Goal: Complete application form: Complete application form

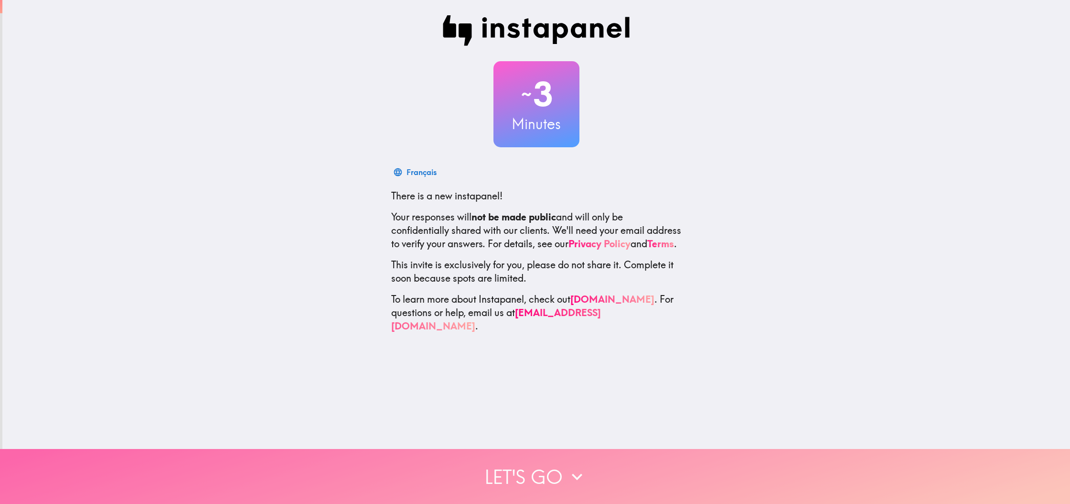
click at [573, 473] on icon "button" at bounding box center [577, 476] width 21 height 21
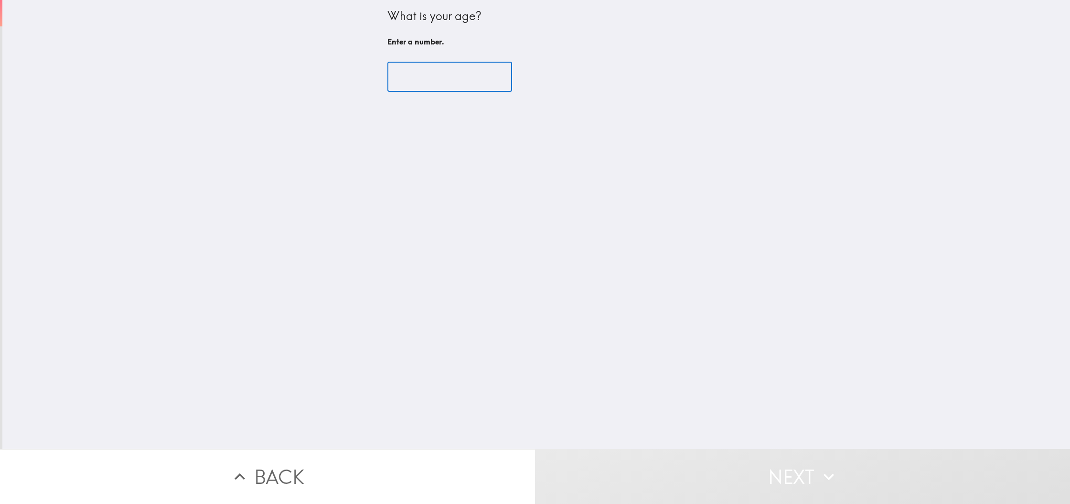
click at [430, 77] on input "number" at bounding box center [450, 77] width 125 height 30
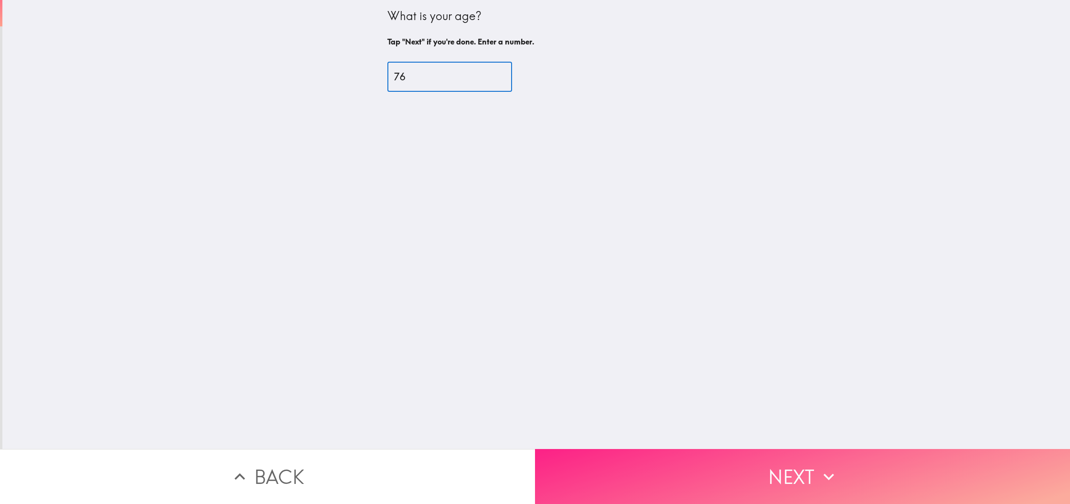
type input "76"
click at [629, 460] on button "Next" at bounding box center [802, 476] width 535 height 55
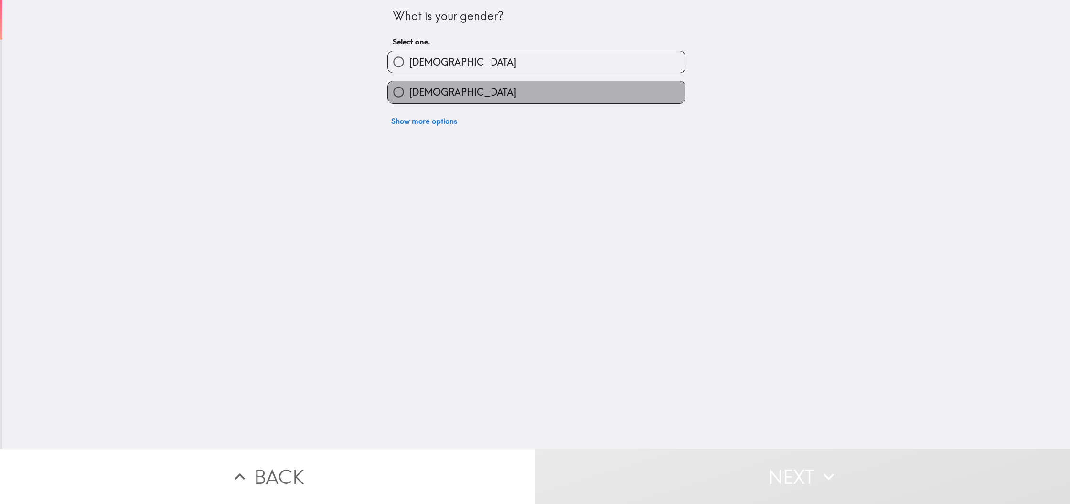
click at [591, 91] on label "[DEMOGRAPHIC_DATA]" at bounding box center [536, 92] width 297 height 22
click at [410, 91] on input "[DEMOGRAPHIC_DATA]" at bounding box center [399, 92] width 22 height 22
radio input "true"
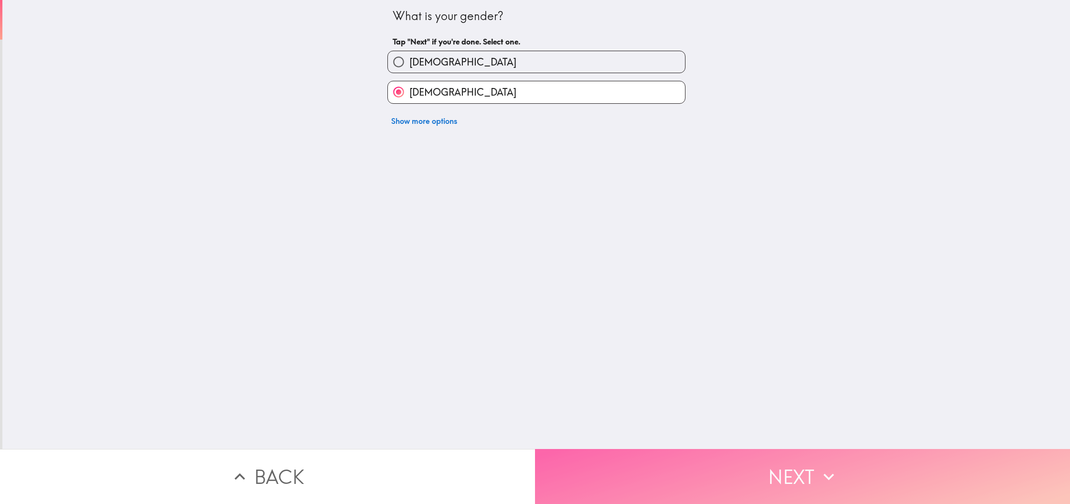
click at [715, 467] on button "Next" at bounding box center [802, 476] width 535 height 55
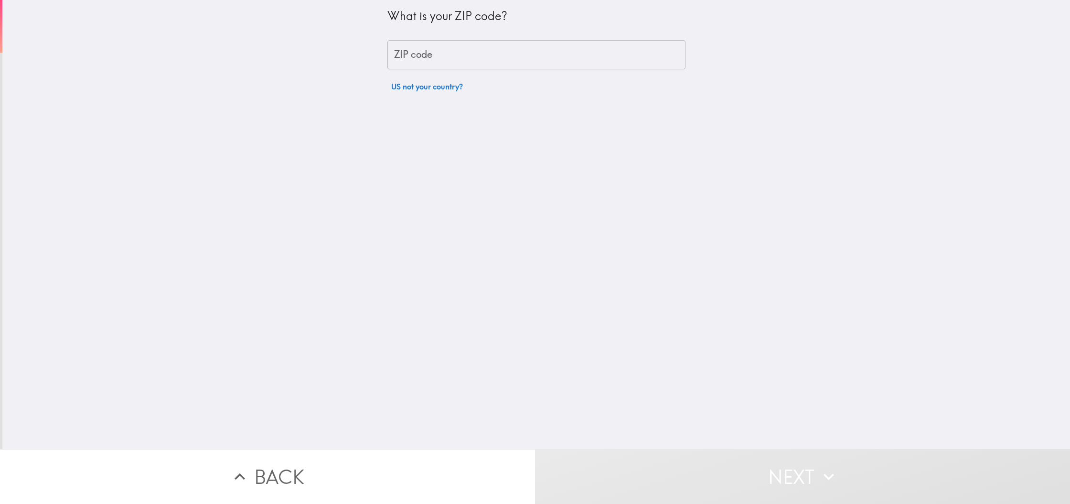
click at [443, 61] on input "ZIP code" at bounding box center [537, 55] width 298 height 30
type input "80134"
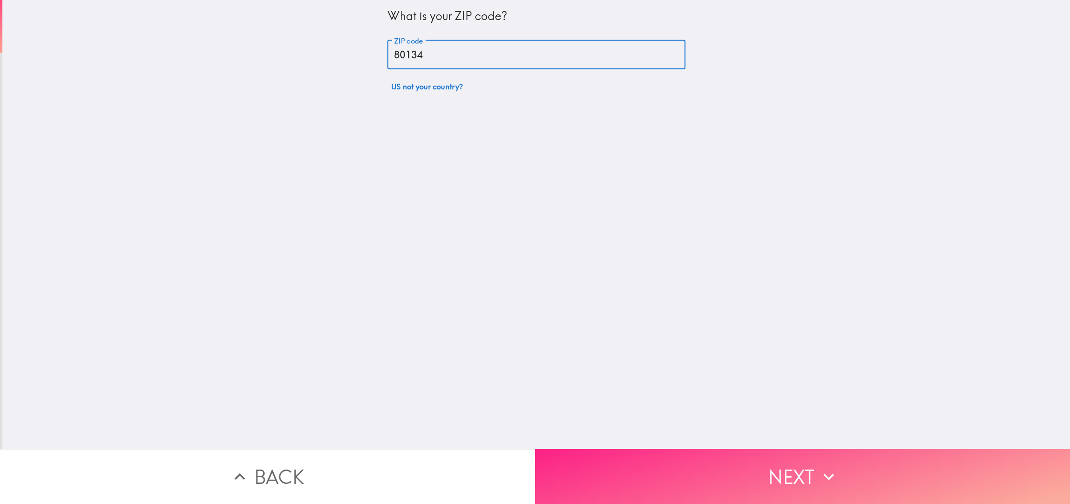
click at [673, 461] on button "Next" at bounding box center [802, 476] width 535 height 55
